Goal: Task Accomplishment & Management: Manage account settings

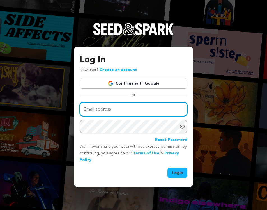
type input "aggieascends@gmail.com"
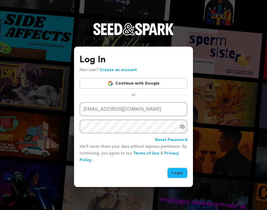
click at [176, 173] on button "Login" at bounding box center [178, 173] width 20 height 10
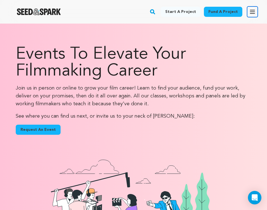
click at [253, 11] on icon "button" at bounding box center [252, 11] width 7 height 7
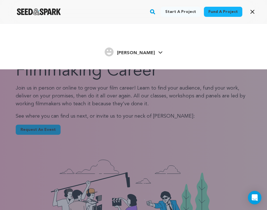
click at [129, 50] on h4 "[PERSON_NAME]" at bounding box center [136, 53] width 38 height 7
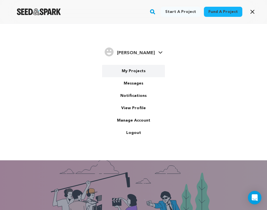
click at [129, 70] on link "My Projects" at bounding box center [133, 71] width 63 height 12
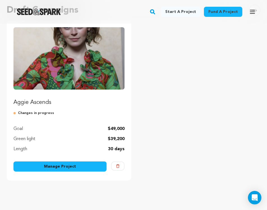
scroll to position [64, 0]
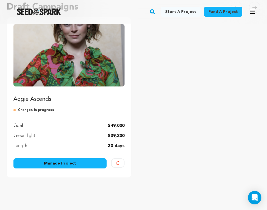
click at [91, 162] on link "Manage Project" at bounding box center [59, 163] width 93 height 10
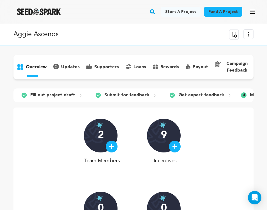
click at [234, 65] on p "campaign feedback" at bounding box center [237, 66] width 26 height 13
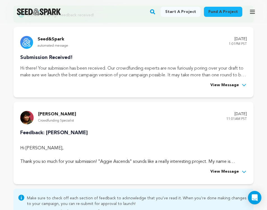
scroll to position [88, 0]
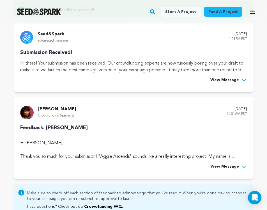
click at [232, 166] on span "View Message" at bounding box center [225, 166] width 29 height 7
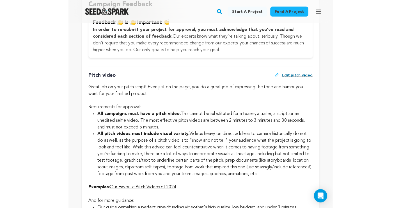
scroll to position [558, 0]
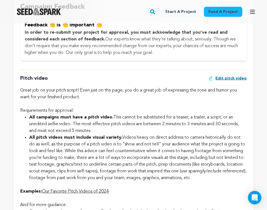
click at [227, 78] on span "Edit pitch video" at bounding box center [231, 78] width 31 height 6
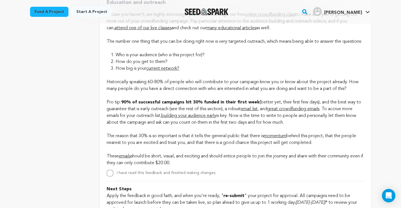
scroll to position [1510, 0]
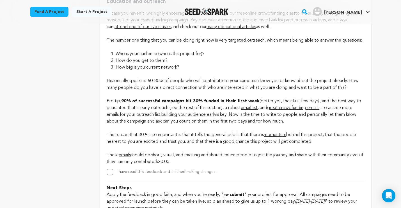
click at [172, 97] on p "Historically speaking 60-80% of people who will contribute to your campaign kno…" at bounding box center [236, 118] width 258 height 94
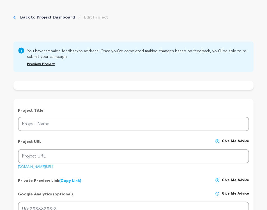
radio input "true"
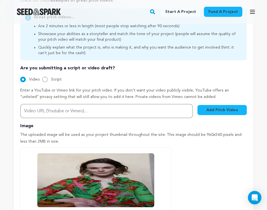
scroll to position [196, 0]
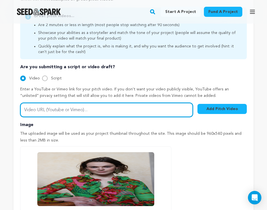
click at [163, 112] on input "Video URL (Youtube or Vimeo)..." at bounding box center [106, 110] width 173 height 14
paste input "Alyssa! I am installed back in LA… I got a car, I am working on projects, I hav…"
type input "Alyssa! I am installed back in LA… I got a car, I am working on projects, I hav…"
click at [81, 110] on input "Video URL (Youtube or Vimeo)..." at bounding box center [106, 110] width 173 height 14
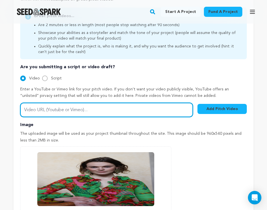
paste input "https://vimeo.com/1109799323"
type input "https://vimeo.com/1109799323"
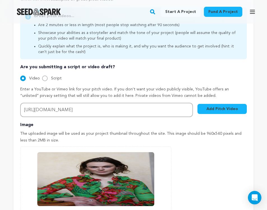
click at [211, 109] on button "Add Pitch Video" at bounding box center [222, 109] width 49 height 10
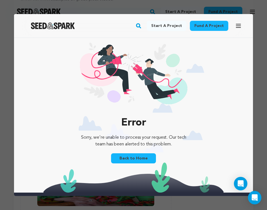
click at [143, 159] on link "Back to Home" at bounding box center [133, 158] width 45 height 10
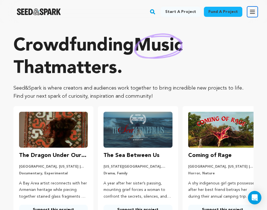
click at [254, 13] on icon "button" at bounding box center [252, 11] width 7 height 7
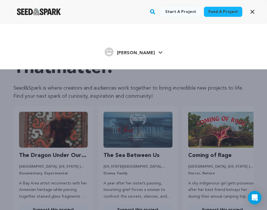
click at [158, 52] on icon at bounding box center [160, 52] width 4 height 2
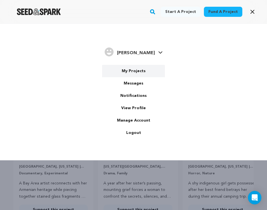
click at [135, 71] on link "My Projects" at bounding box center [133, 71] width 63 height 12
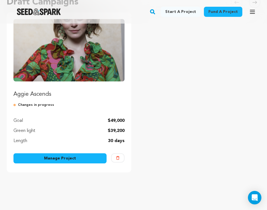
scroll to position [74, 0]
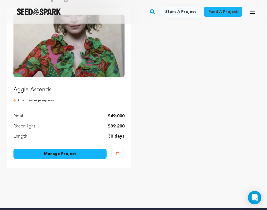
click at [68, 151] on link "Manage Project" at bounding box center [59, 154] width 93 height 10
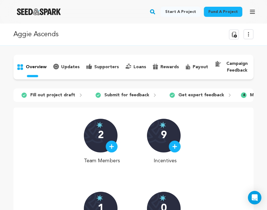
click at [237, 64] on p "campaign feedback" at bounding box center [237, 66] width 26 height 13
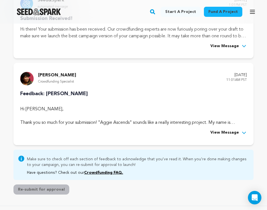
scroll to position [121, 0]
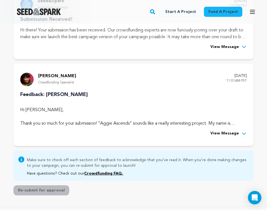
click at [225, 133] on span "View Message" at bounding box center [225, 133] width 29 height 7
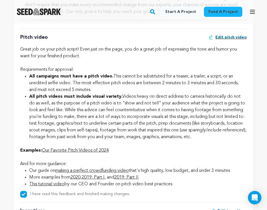
scroll to position [590, 0]
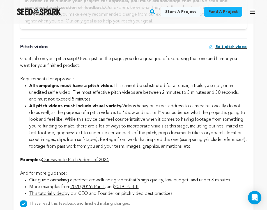
click at [223, 47] on span "Edit pitch video" at bounding box center [231, 47] width 31 height 6
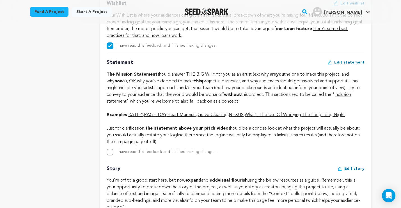
scroll to position [1076, 0]
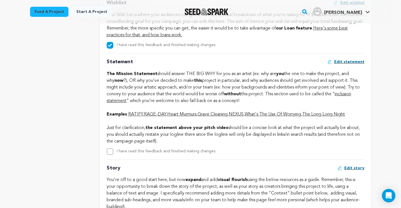
click at [267, 65] on span "Edit statement" at bounding box center [349, 62] width 30 height 6
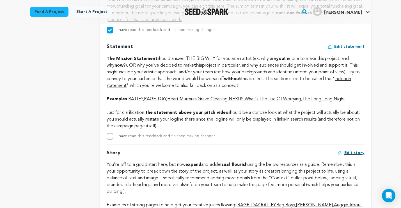
scroll to position [1089, 0]
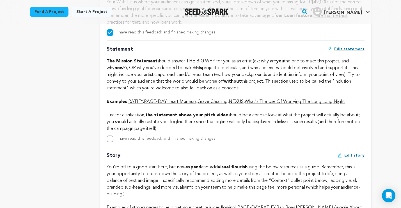
click at [267, 88] on link "inclusion statement" at bounding box center [229, 84] width 244 height 11
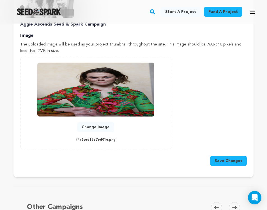
scroll to position [301, 0]
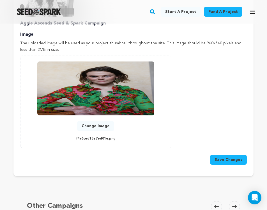
click at [218, 161] on button "Save Changes" at bounding box center [228, 160] width 37 height 10
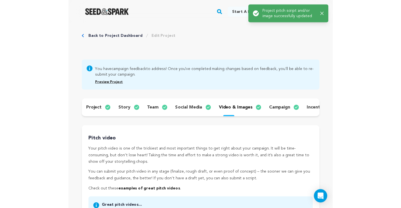
scroll to position [0, 0]
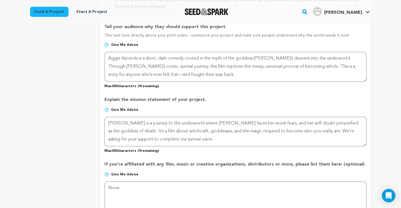
scroll to position [388, 0]
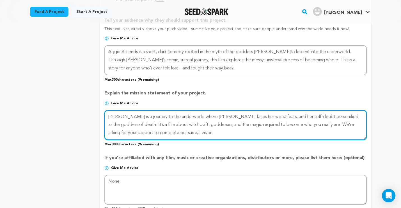
click at [213, 131] on textarea at bounding box center [235, 125] width 262 height 30
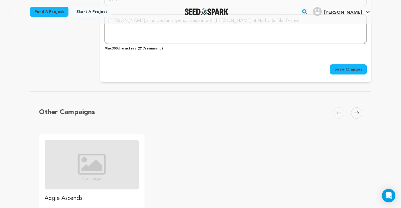
scroll to position [685, 0]
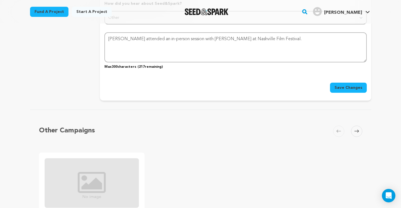
click at [338, 87] on span "Save Changes" at bounding box center [349, 88] width 28 height 6
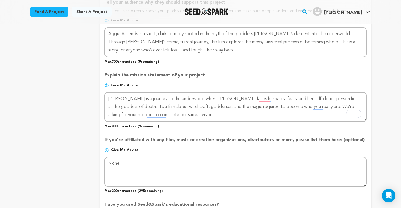
scroll to position [406, 0]
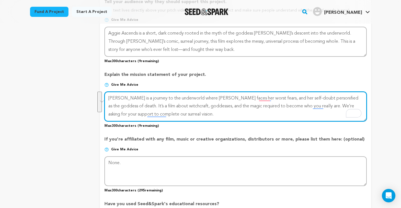
drag, startPoint x: 209, startPoint y: 115, endPoint x: 108, endPoint y: 96, distance: 101.9
click at [108, 96] on textarea "To enrich screen reader interactions, please activate Accessibility in Grammarl…" at bounding box center [235, 106] width 262 height 30
click at [218, 112] on textarea "To enrich screen reader interactions, please activate Accessibility in Grammarl…" at bounding box center [235, 106] width 262 height 30
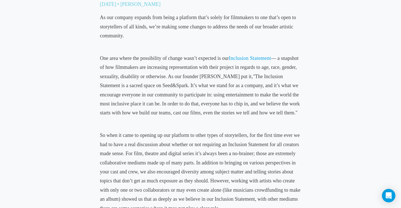
scroll to position [258, 0]
